Goal: Navigation & Orientation: Find specific page/section

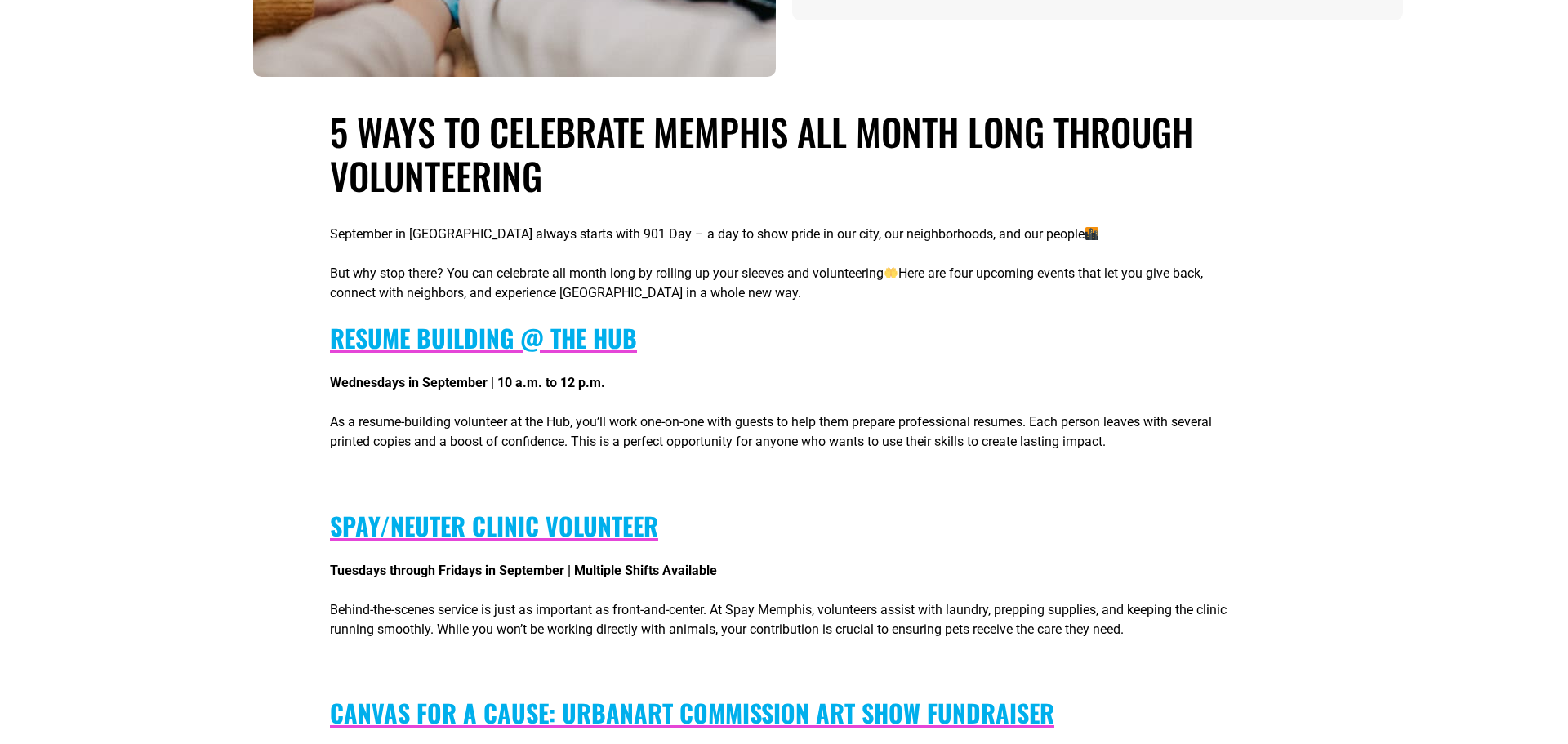
scroll to position [361, 0]
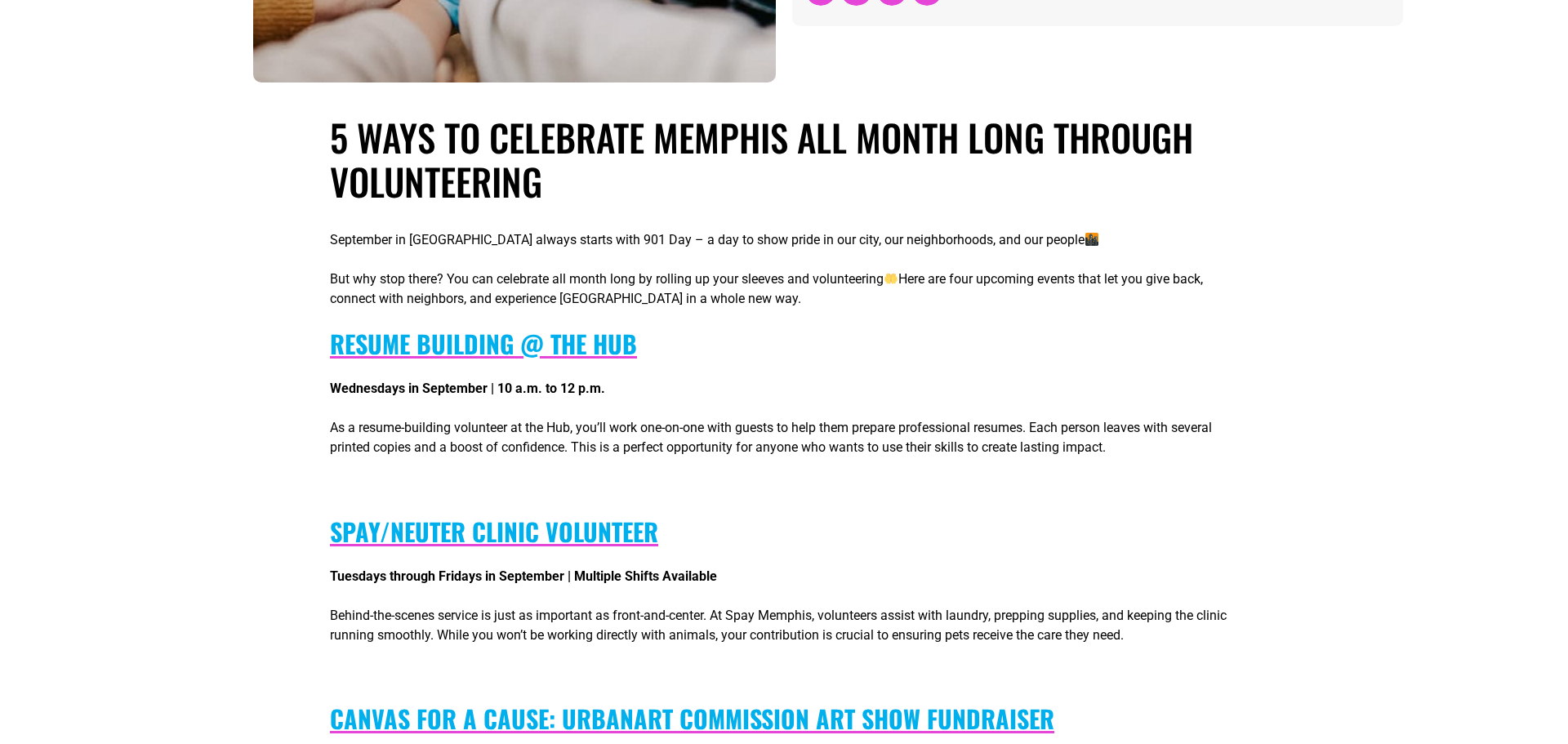
click at [377, 340] on b "Resume Building @ the Hub" at bounding box center [484, 344] width 307 height 37
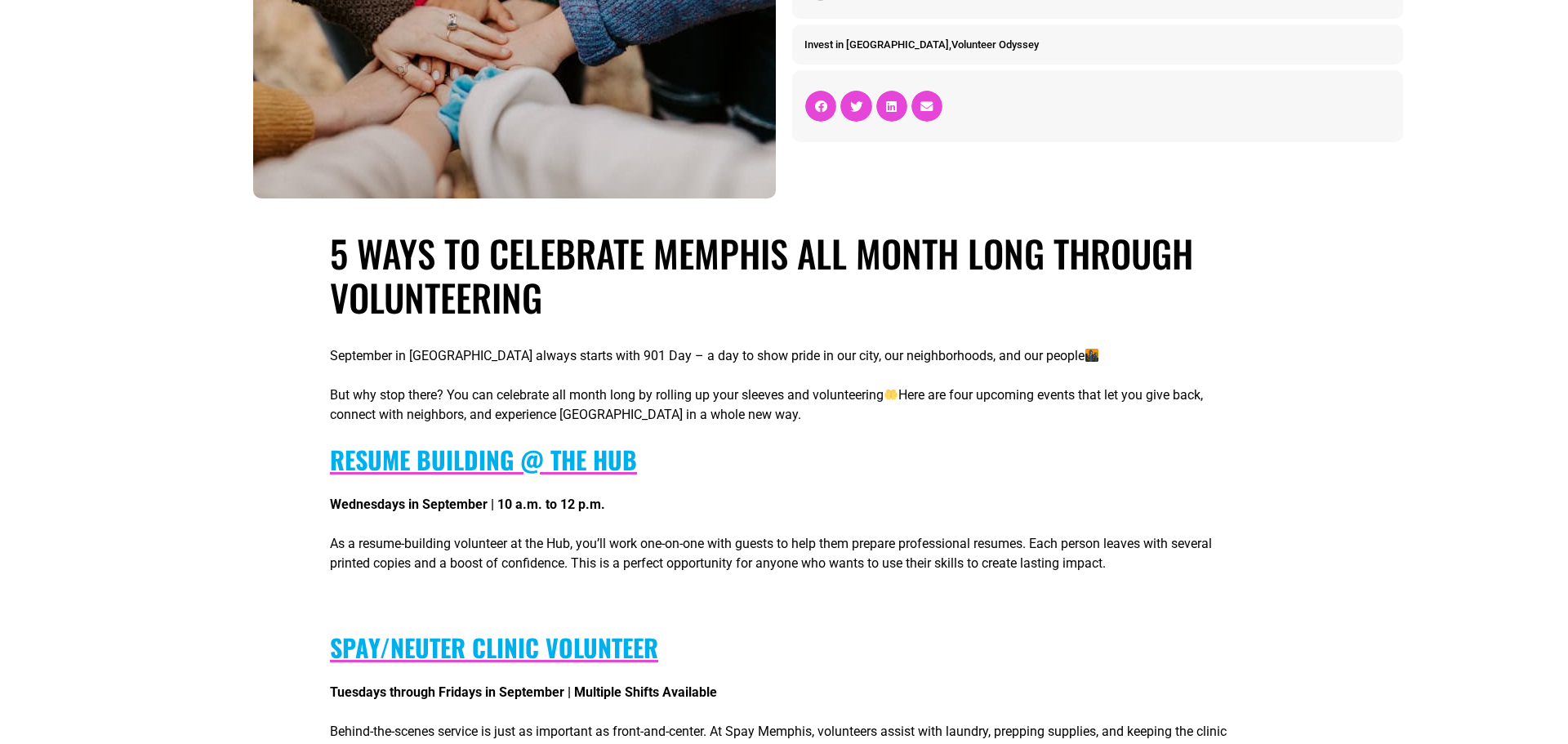
scroll to position [37, 0]
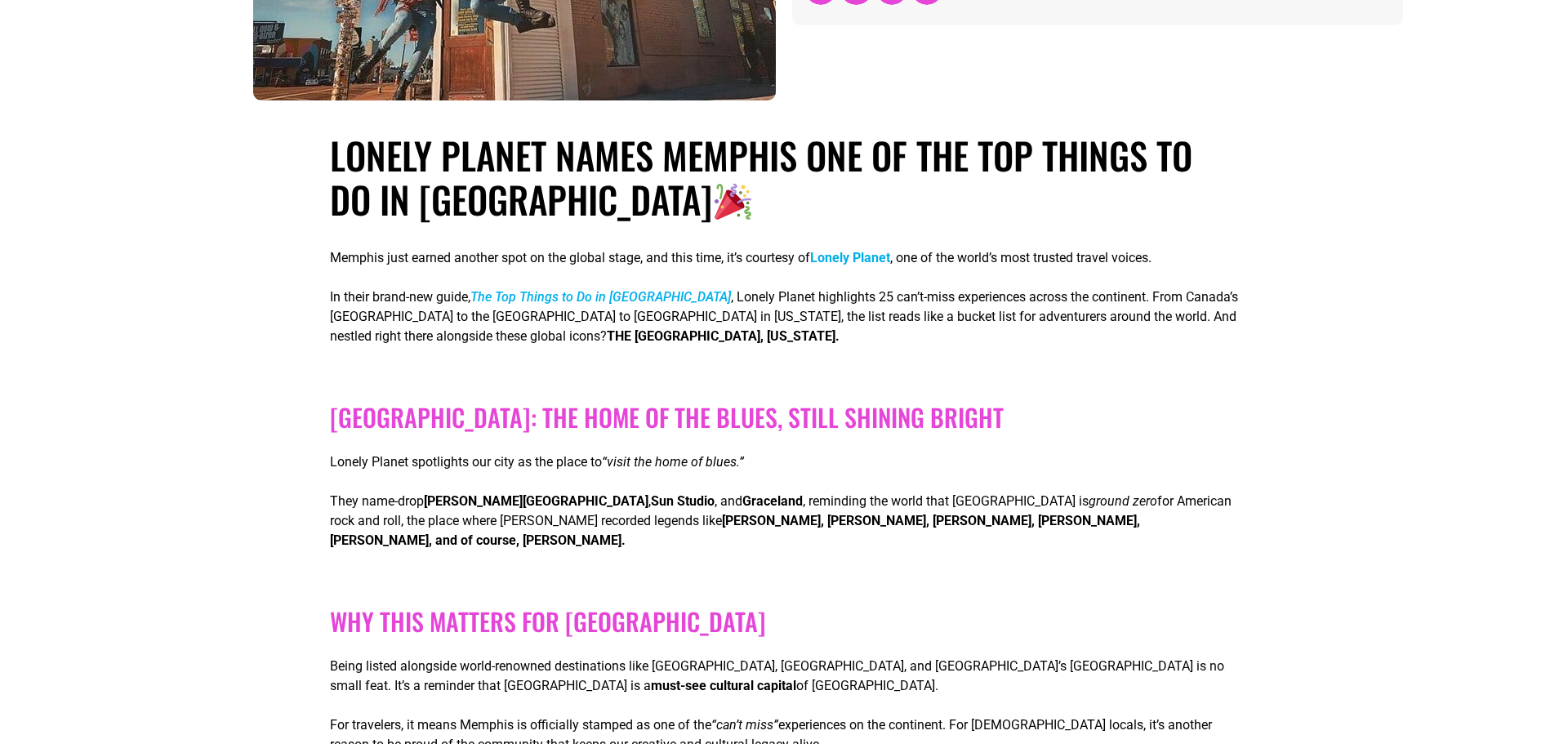
scroll to position [208, 0]
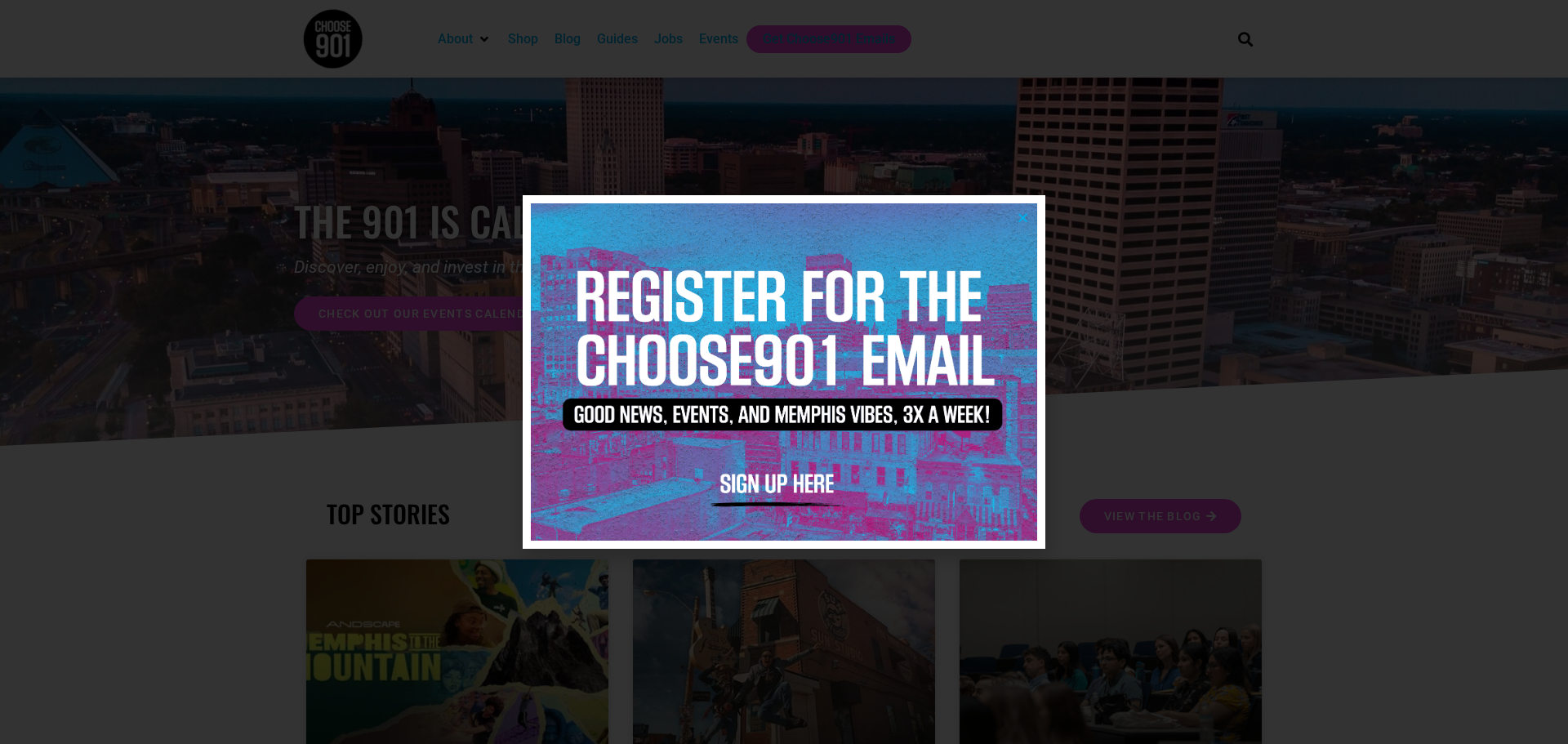
click at [1028, 221] on icon "Close" at bounding box center [1023, 217] width 13 height 13
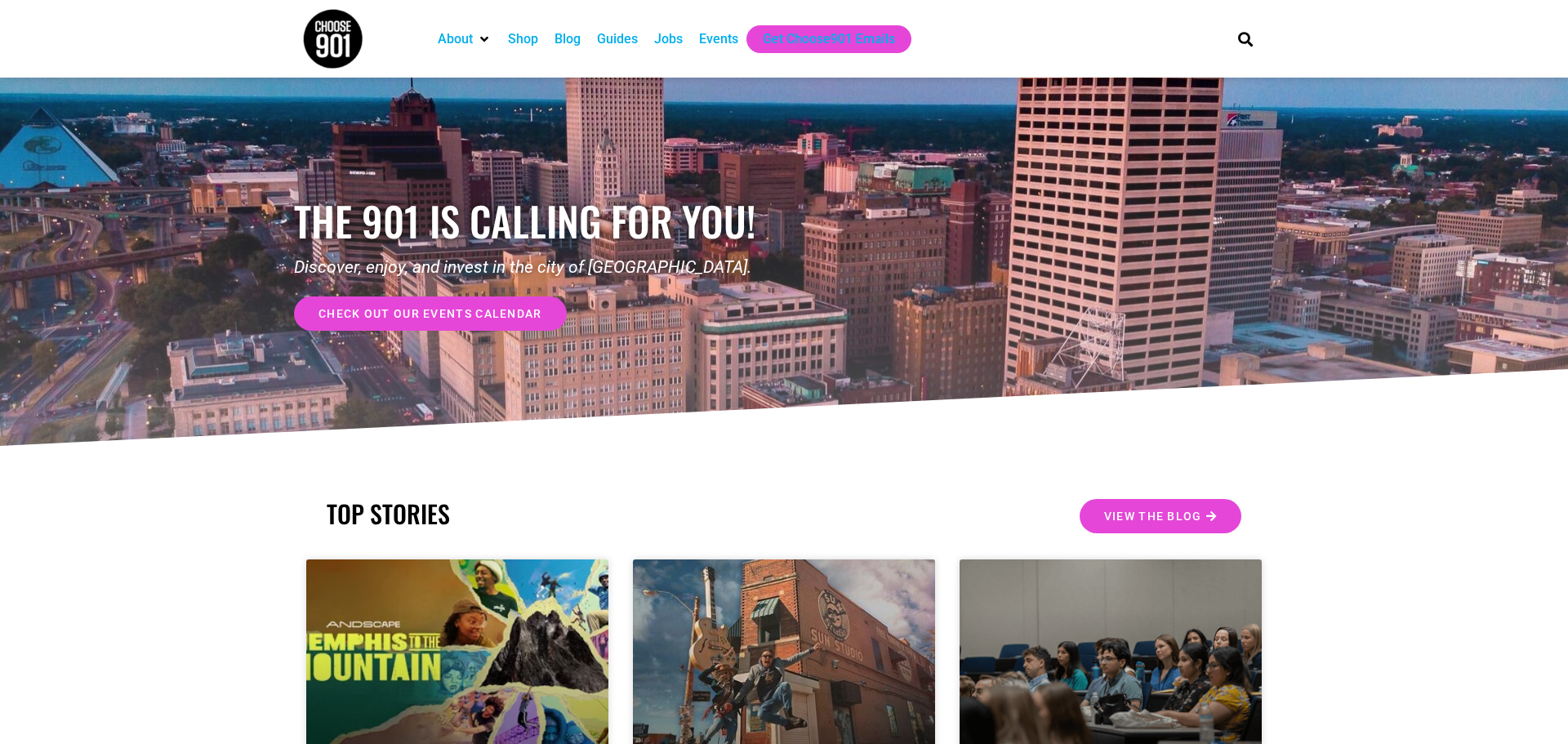
click at [525, 44] on div "Shop" at bounding box center [523, 39] width 30 height 19
